Goal: Task Accomplishment & Management: Complete application form

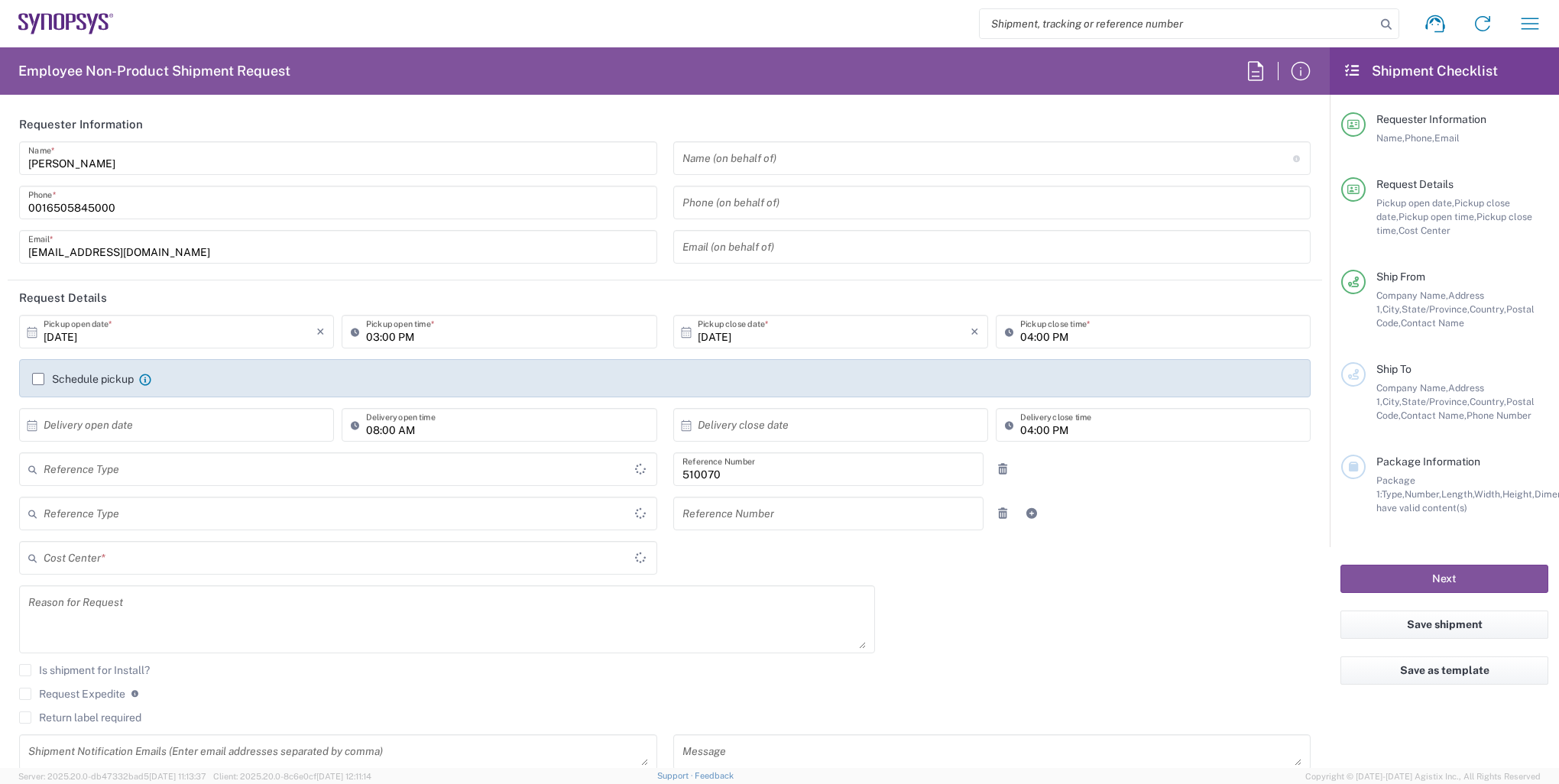
type input "Department"
type input "US01, SG, IP-DIG, R&D 510070"
type input "Delivered at Place"
type input "[US_STATE]"
type input "[GEOGRAPHIC_DATA]"
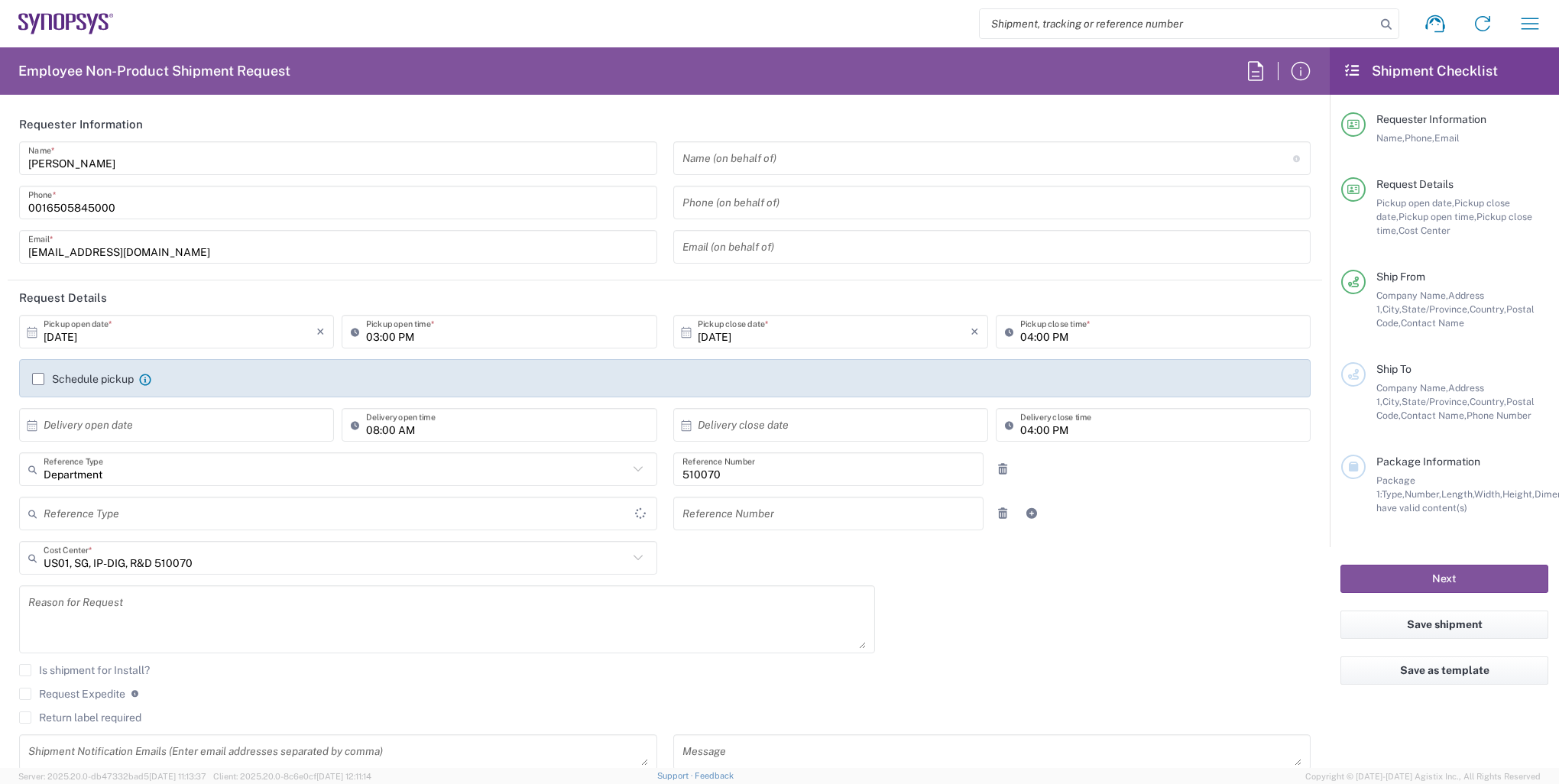
type input "[GEOGRAPHIC_DATA]"
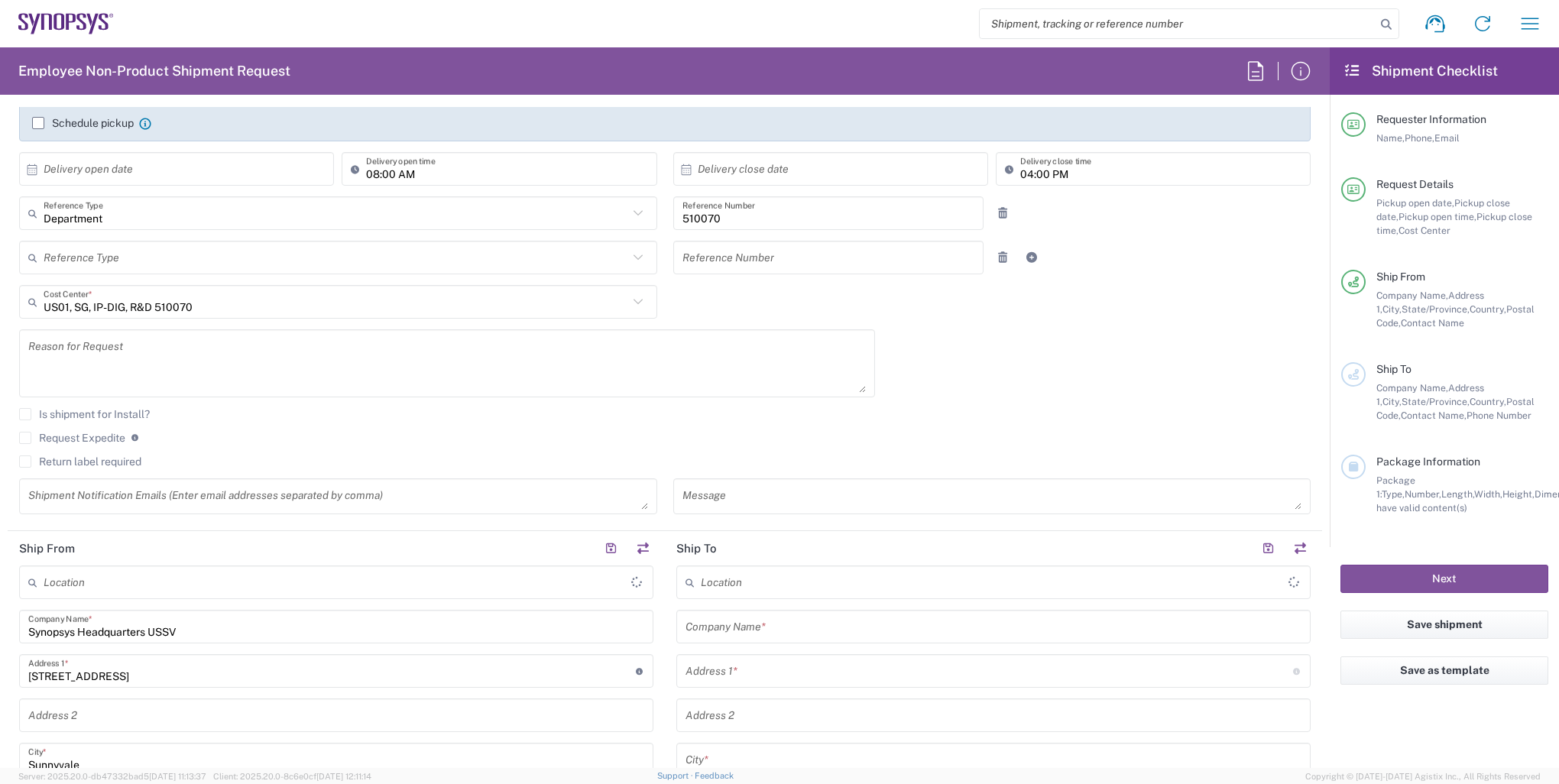
type input "Headquarters USSV"
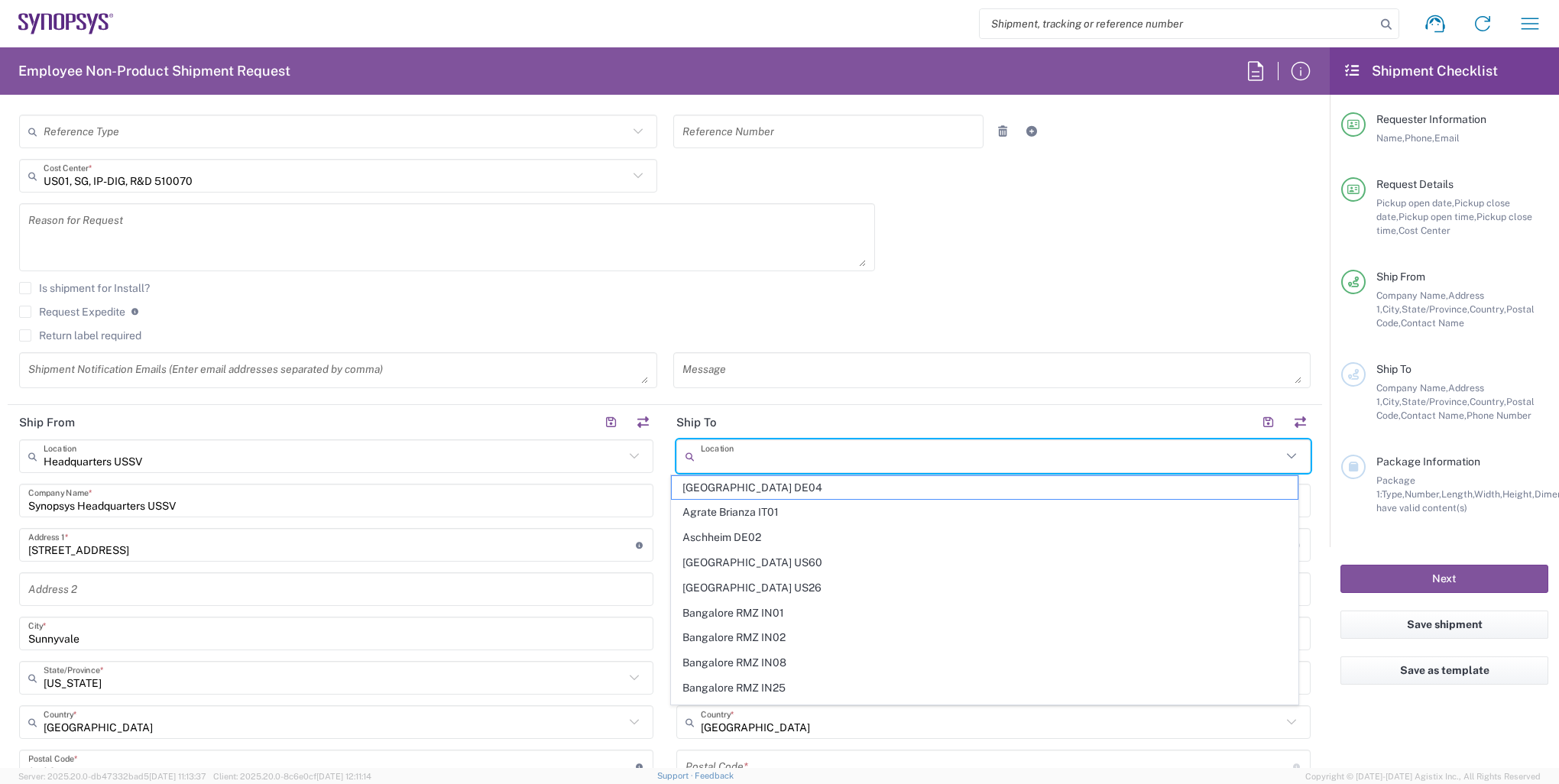
click at [780, 459] on input "text" at bounding box center [991, 456] width 581 height 26
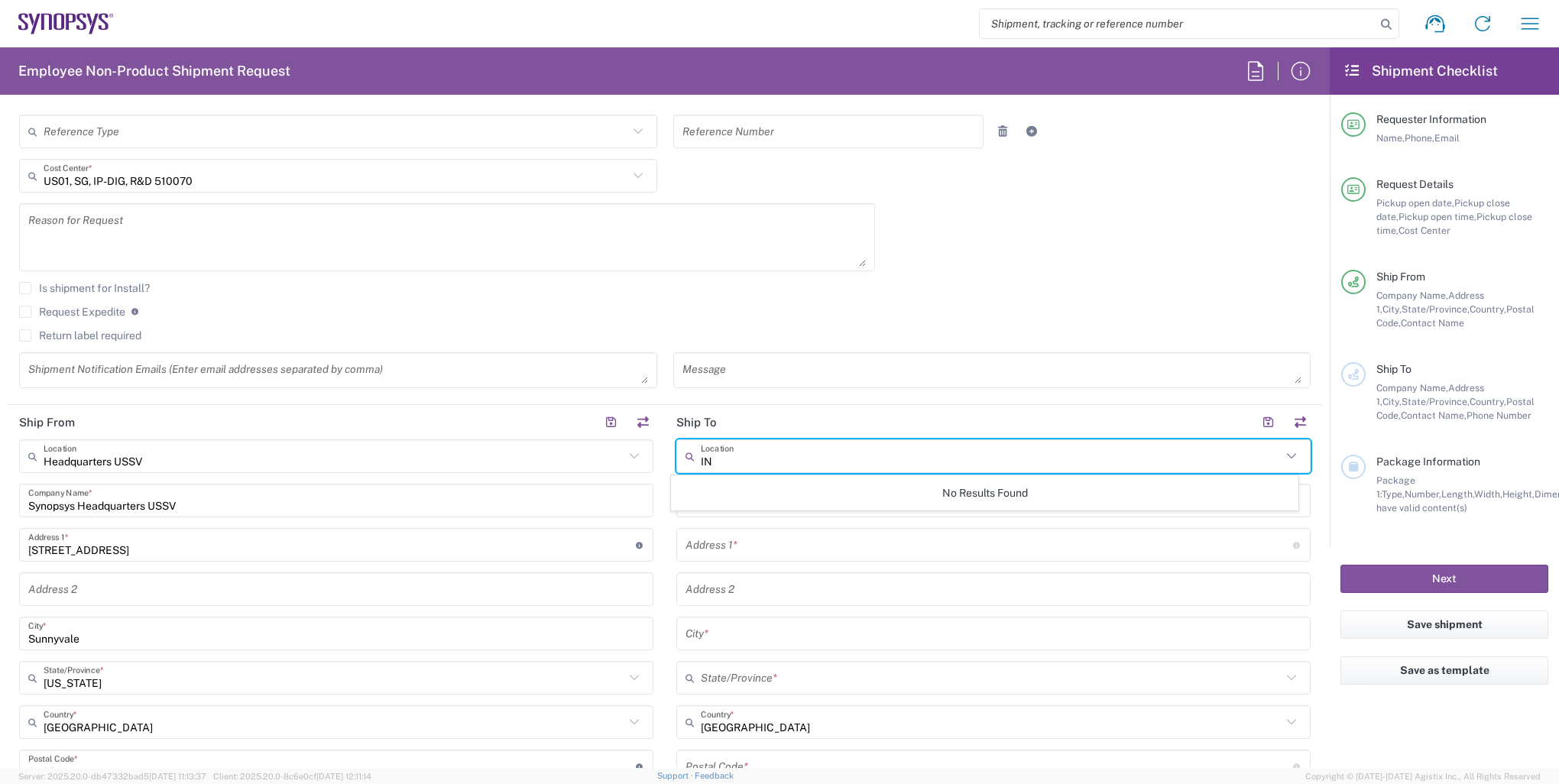
type input "I"
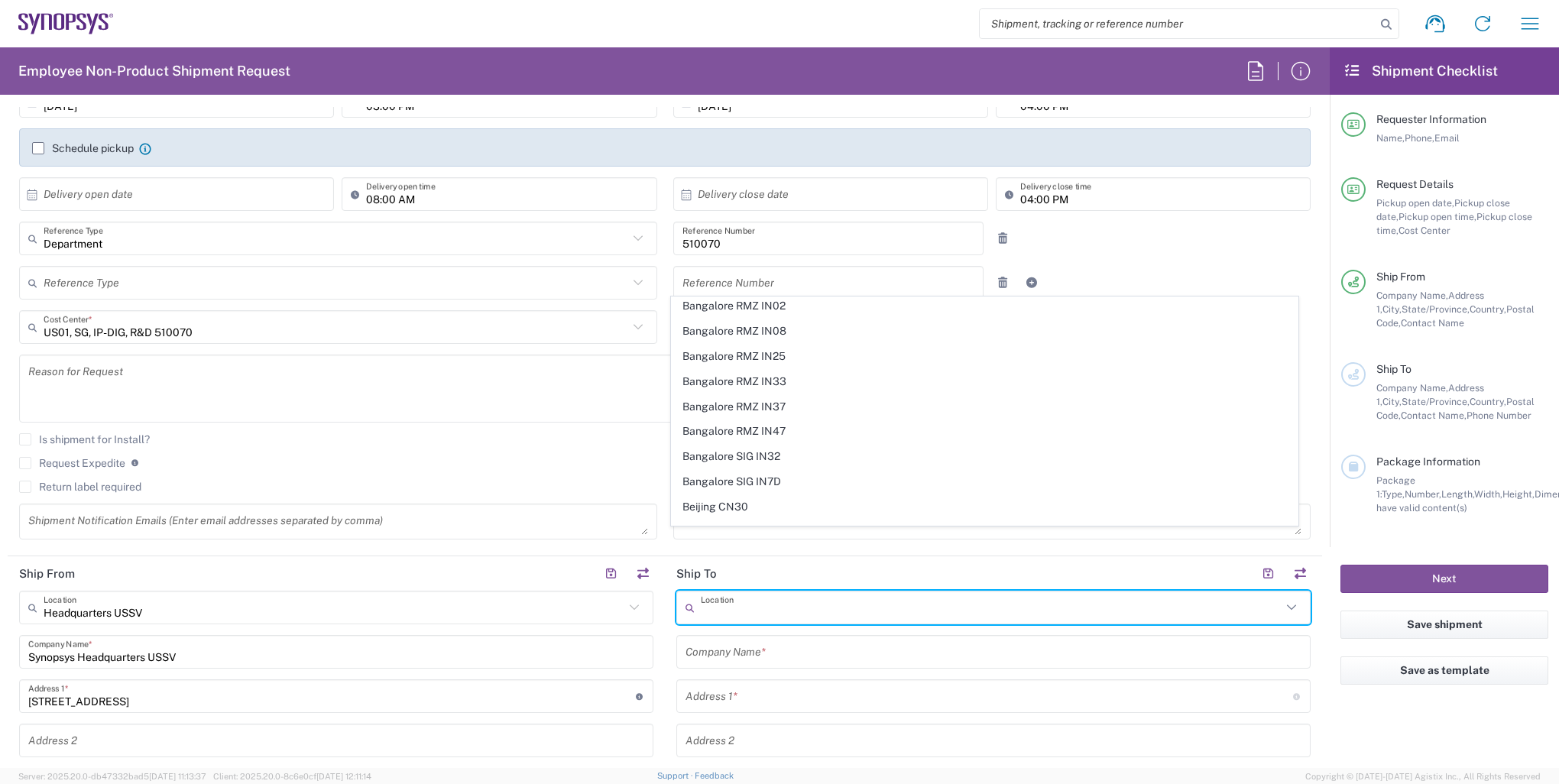
scroll to position [229, 0]
